Goal: Task Accomplishment & Management: Use online tool/utility

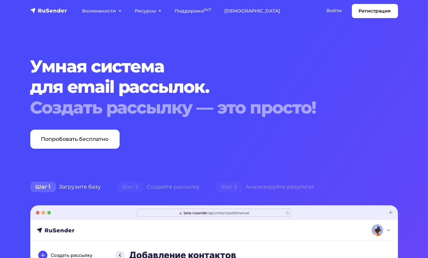
click at [332, 15] on link "Войти" at bounding box center [334, 11] width 28 height 14
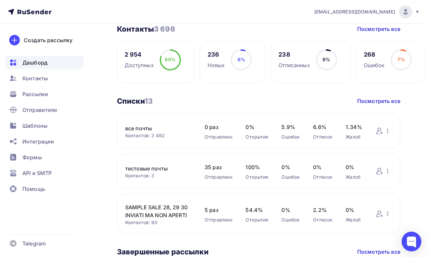
scroll to position [248, 0]
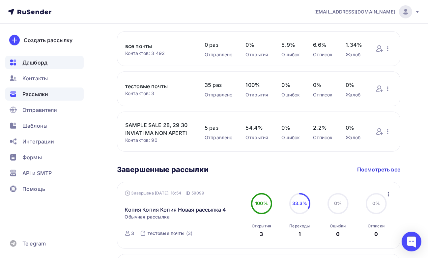
click at [54, 99] on div "Рассылки" at bounding box center [44, 94] width 78 height 13
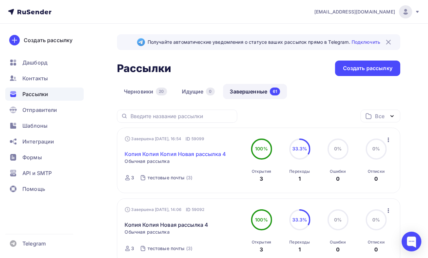
click at [161, 151] on link "Копия Копия Копия Новая рассылка 4" at bounding box center [176, 154] width 102 height 8
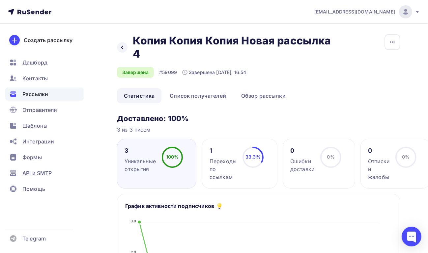
click at [348, 103] on ul "Статистика Список получателей Обзор рассылки" at bounding box center [258, 95] width 283 height 15
click at [393, 41] on icon "button" at bounding box center [393, 42] width 8 height 8
click at [380, 62] on div "Копировать" at bounding box center [367, 63] width 63 height 8
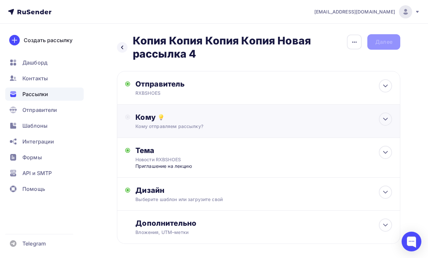
click at [249, 118] on div "Кому" at bounding box center [263, 117] width 257 height 9
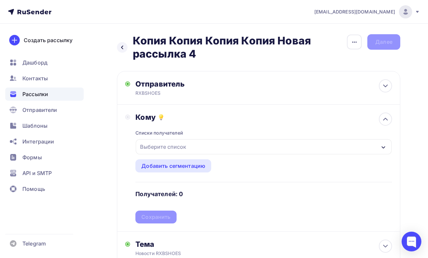
click at [187, 144] on div "Выберите список" at bounding box center [162, 147] width 51 height 12
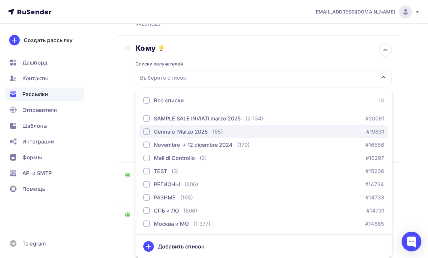
scroll to position [122, 0]
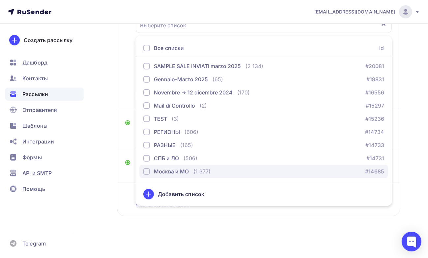
click at [185, 173] on div "Москва и МО" at bounding box center [171, 172] width 35 height 8
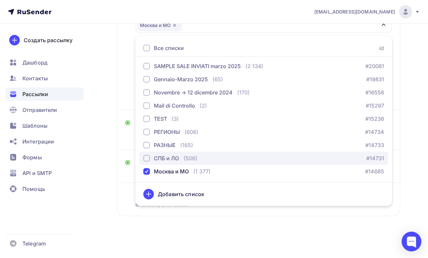
click at [177, 159] on div "СПБ и ЛО" at bounding box center [166, 159] width 25 height 8
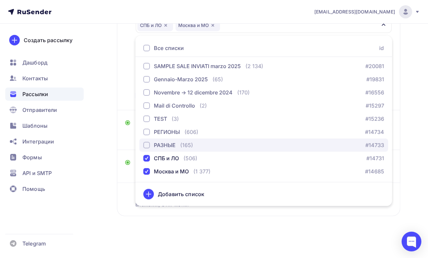
click at [162, 144] on div "РАЗНЫЕ" at bounding box center [165, 145] width 22 height 8
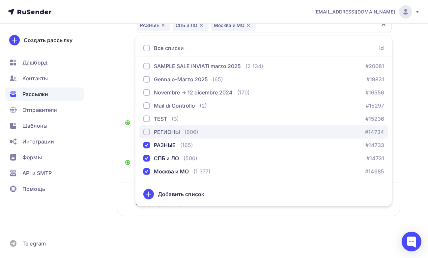
click at [169, 129] on div "РЕГИОНЫ" at bounding box center [167, 132] width 26 height 8
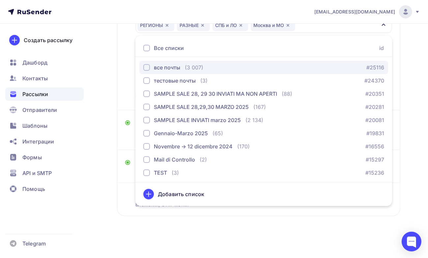
click at [162, 70] on div "все почты" at bounding box center [167, 68] width 26 height 8
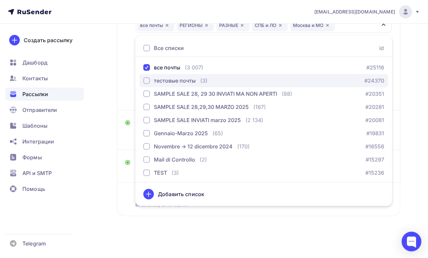
click at [164, 75] on button "тестовые почты (3) #24370" at bounding box center [263, 80] width 249 height 13
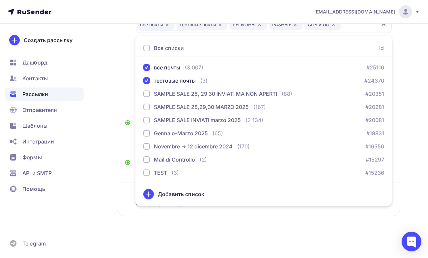
click at [127, 83] on div "Кому Списки получателей все почты тестовые почты РЕГИОНЫ РАЗНЫЕ [GEOGRAPHIC_DAT…" at bounding box center [258, 46] width 267 height 111
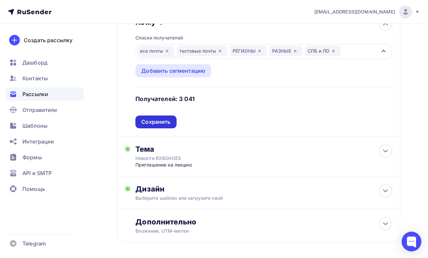
click at [167, 122] on div "Сохранить" at bounding box center [155, 122] width 29 height 8
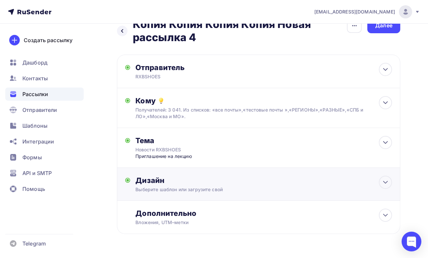
scroll to position [16, 0]
click at [208, 182] on div "Дизайн" at bounding box center [263, 180] width 257 height 9
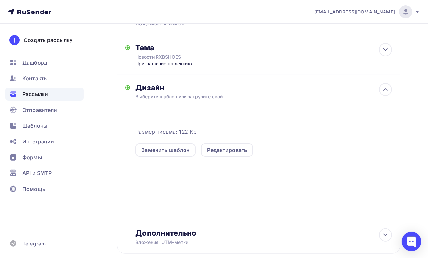
scroll to position [111, 0]
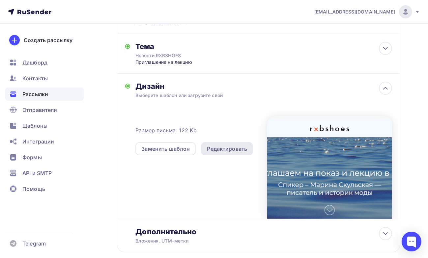
click at [215, 153] on div "Редактировать" at bounding box center [227, 148] width 52 height 13
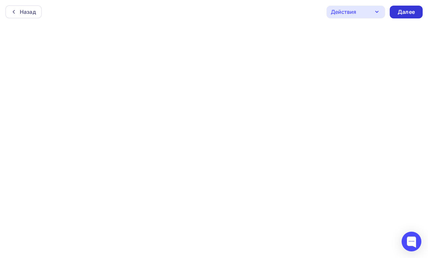
click at [404, 12] on div "Далее" at bounding box center [406, 12] width 17 height 8
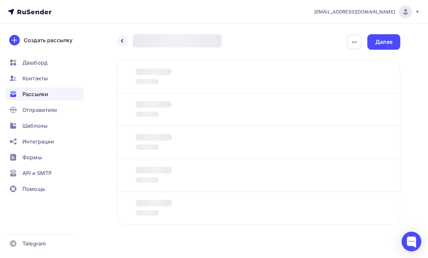
click at [63, 136] on div "Интеграции" at bounding box center [44, 141] width 78 height 13
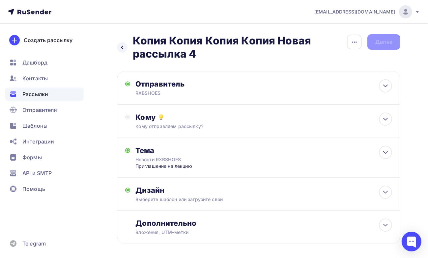
scroll to position [7, 0]
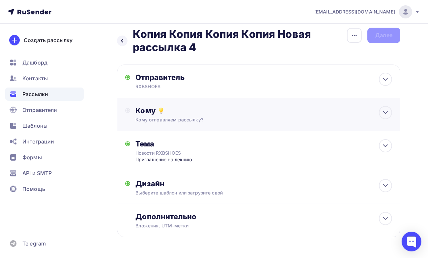
click at [245, 116] on div "Кому Кому отправляем рассылку? Списки получателей Выберите список Все списки id…" at bounding box center [263, 114] width 257 height 17
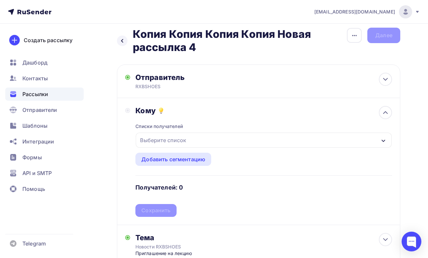
click at [177, 141] on div "Выберите список" at bounding box center [162, 140] width 51 height 12
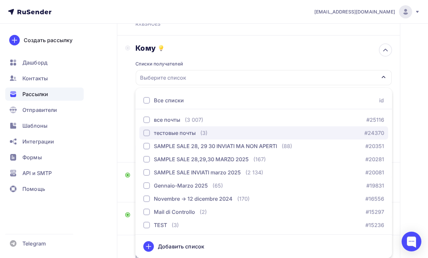
click at [176, 130] on div "тестовые почты" at bounding box center [175, 133] width 42 height 8
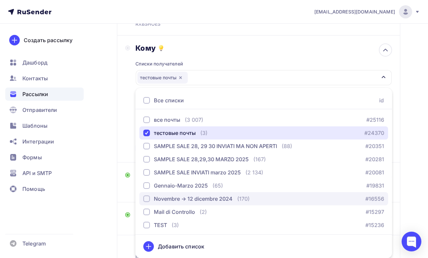
scroll to position [54, 0]
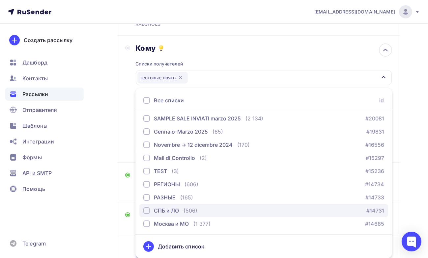
click at [167, 204] on button "СПБ и ЛО (506) #14731" at bounding box center [263, 210] width 249 height 13
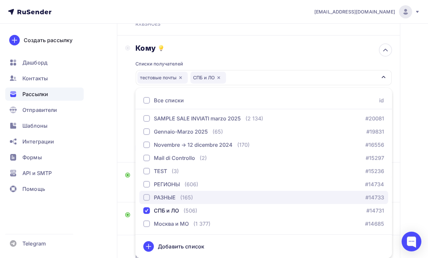
click at [173, 194] on div "РАЗНЫЕ" at bounding box center [165, 198] width 22 height 8
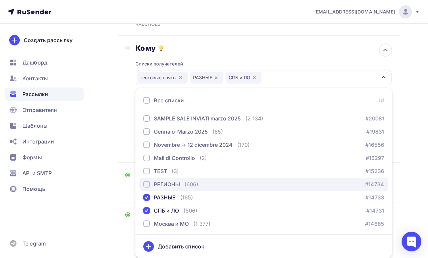
click at [176, 179] on button "РЕГИОНЫ (606) #14734" at bounding box center [263, 184] width 249 height 13
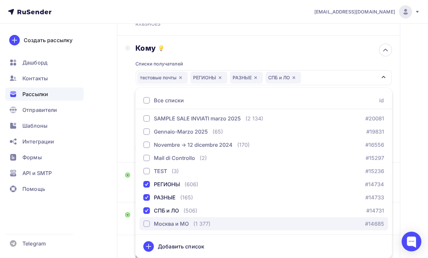
click at [180, 228] on div "Москва и МО" at bounding box center [171, 224] width 35 height 8
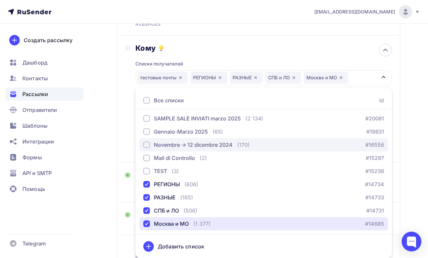
scroll to position [0, 0]
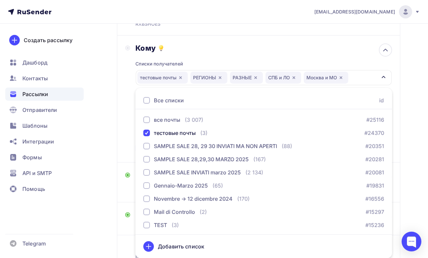
click at [134, 136] on div "Кому Списки получателей тестовые почты РЕГИОНЫ РАЗНЫЕ [GEOGRAPHIC_DATA] и ЛО [G…" at bounding box center [258, 99] width 267 height 111
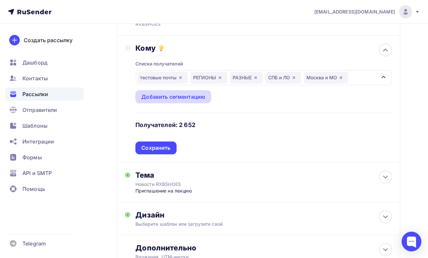
click at [189, 97] on div "Добавить сегментацию" at bounding box center [173, 97] width 64 height 8
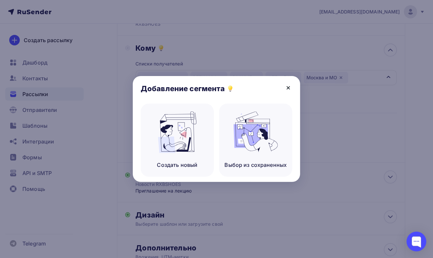
click at [287, 86] on icon at bounding box center [288, 88] width 8 height 8
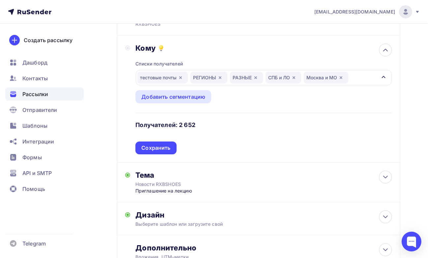
click at [359, 75] on div "тестовые почты РЕГИОНЫ РАЗНЫЕ [GEOGRAPHIC_DATA] и ЛО [GEOGRAPHIC_DATA] и МО" at bounding box center [264, 77] width 256 height 15
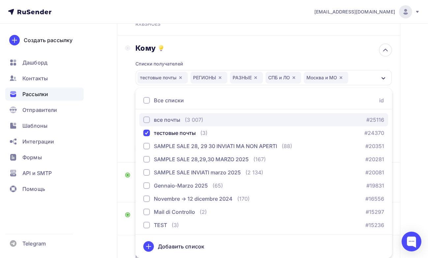
click at [170, 122] on div "все почты" at bounding box center [167, 120] width 26 height 8
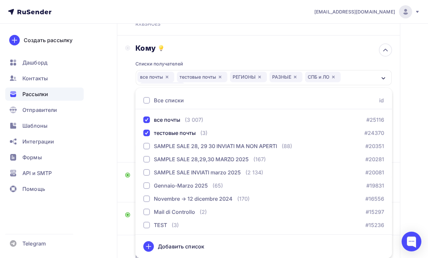
click at [125, 131] on div "Кому Списки получателей все почты тестовые почты РЕГИОНЫ РАЗНЫЕ [GEOGRAPHIC_DAT…" at bounding box center [258, 99] width 267 height 111
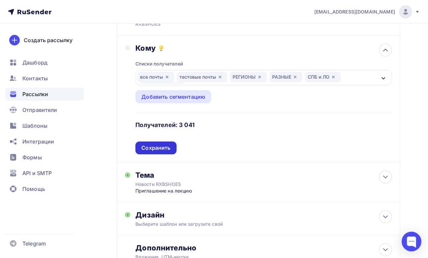
click at [143, 153] on div "Сохранить" at bounding box center [155, 148] width 41 height 13
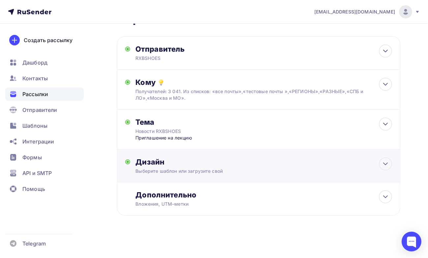
scroll to position [35, 0]
click at [255, 161] on div "Дизайн" at bounding box center [263, 162] width 257 height 9
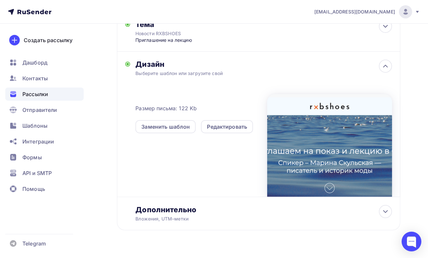
scroll to position [133, 0]
click at [236, 129] on div "Редактировать" at bounding box center [227, 127] width 40 height 8
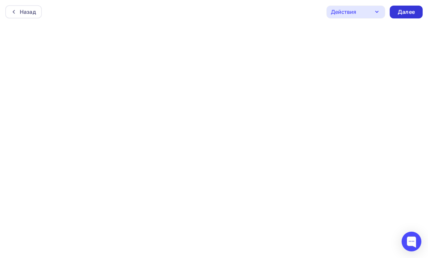
click at [403, 15] on div "Далее" at bounding box center [406, 12] width 17 height 8
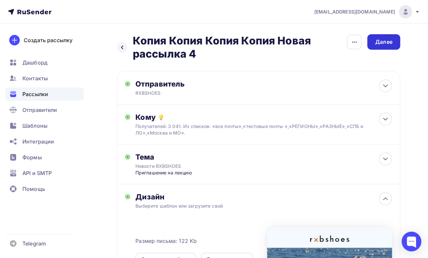
click at [389, 43] on div "Далее" at bounding box center [383, 42] width 17 height 8
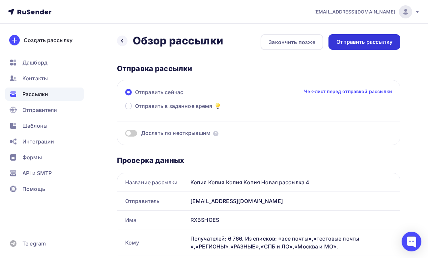
click at [357, 44] on div "Отправить рассылку" at bounding box center [365, 42] width 56 height 8
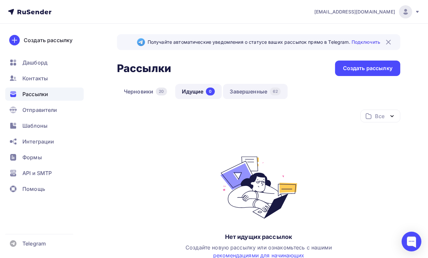
click at [259, 94] on link "Завершенные 62" at bounding box center [255, 91] width 65 height 15
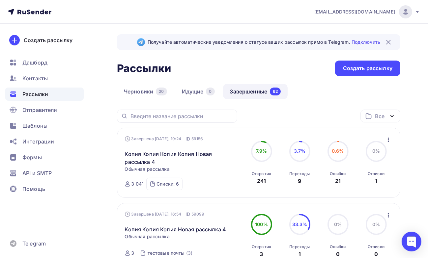
drag, startPoint x: 287, startPoint y: 32, endPoint x: 286, endPoint y: -18, distance: 50.1
click at [286, 0] on html "[EMAIL_ADDRESS][DOMAIN_NAME] Аккаунт Тарифы Выйти Создать рассылку [GEOGRAPHIC_…" at bounding box center [214, 129] width 428 height 258
